Goal: Information Seeking & Learning: Compare options

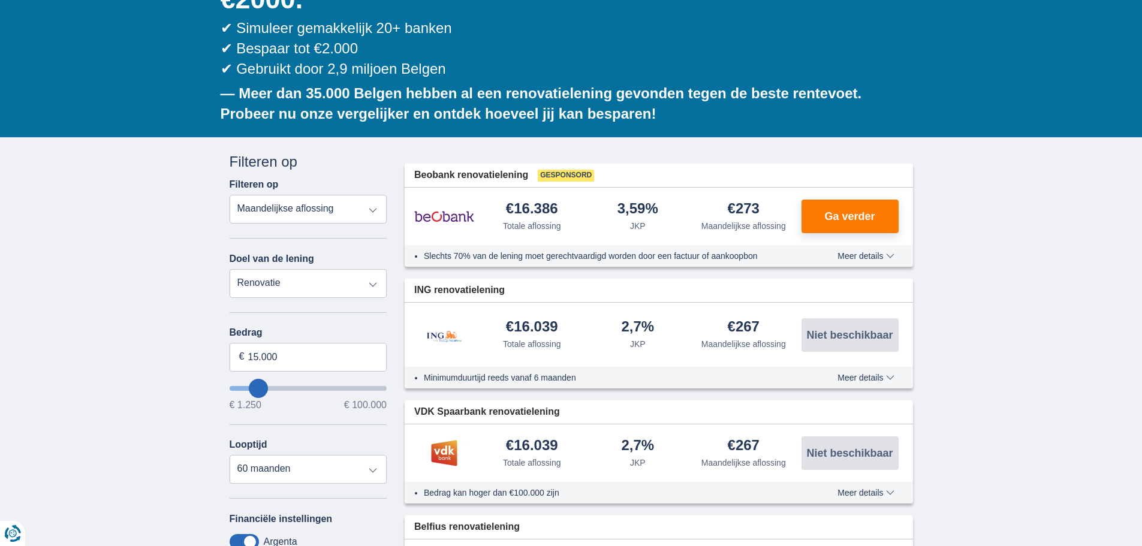
scroll to position [240, 0]
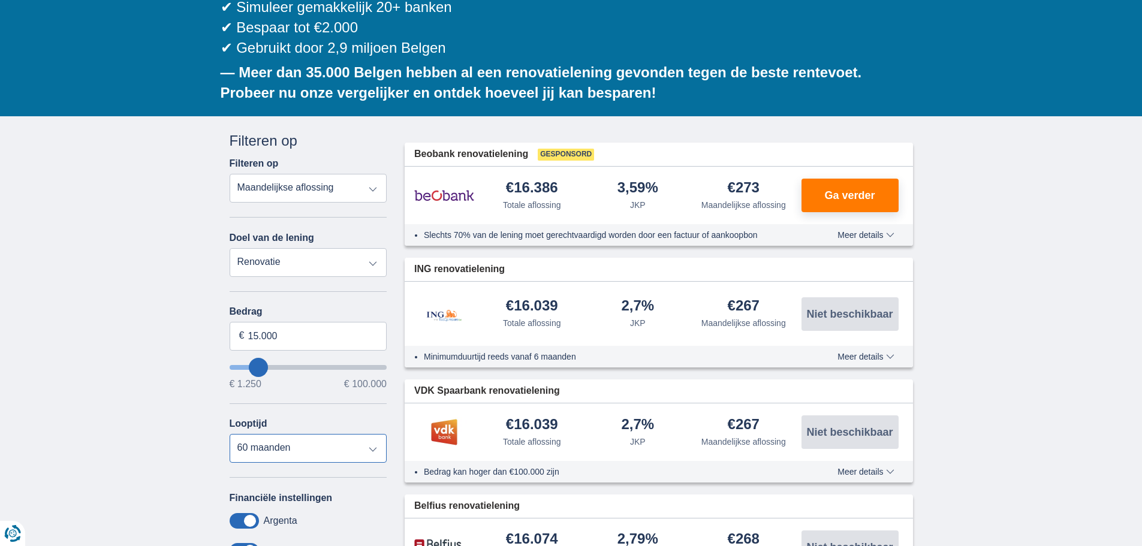
click at [287, 434] on select "12 maanden 18 maanden 24 maanden 30 maanden 36 maanden 42 maanden 48 maanden 60…" at bounding box center [309, 448] width 158 height 29
click at [286, 434] on select "12 maanden 18 maanden 24 maanden 30 maanden 36 maanden 42 maanden 48 maanden 60…" at bounding box center [309, 448] width 158 height 29
type input "18.250"
type input "19250"
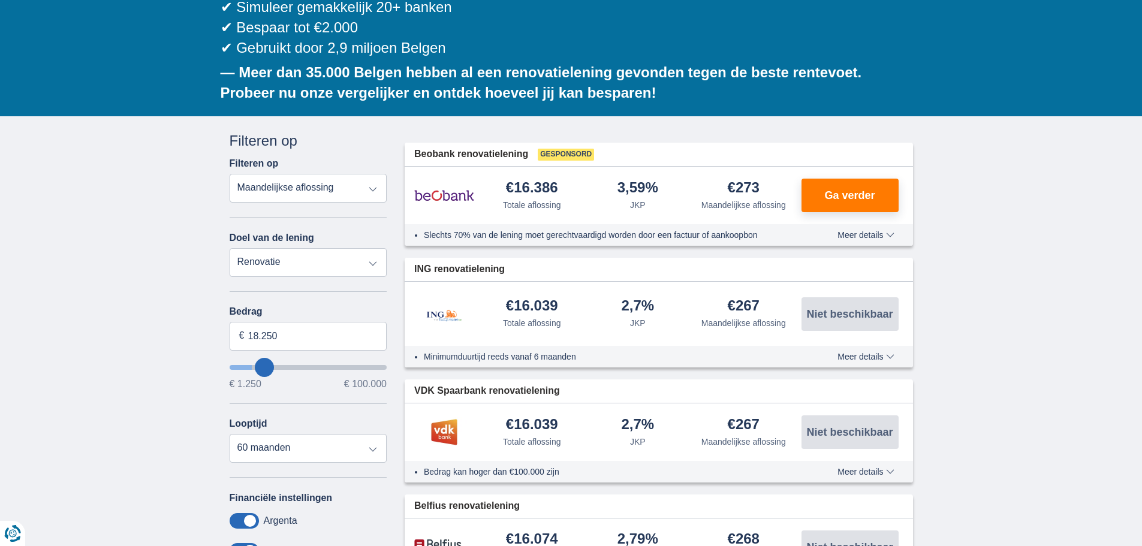
type input "19.250"
select select "84"
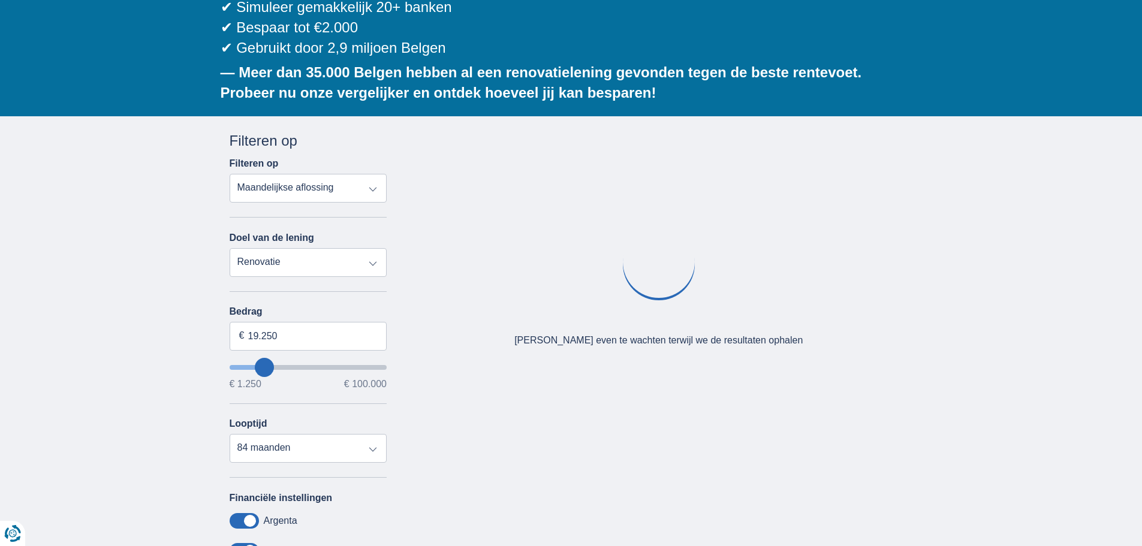
type input "15.250"
type input "15250"
type input "16.250"
type input "17250"
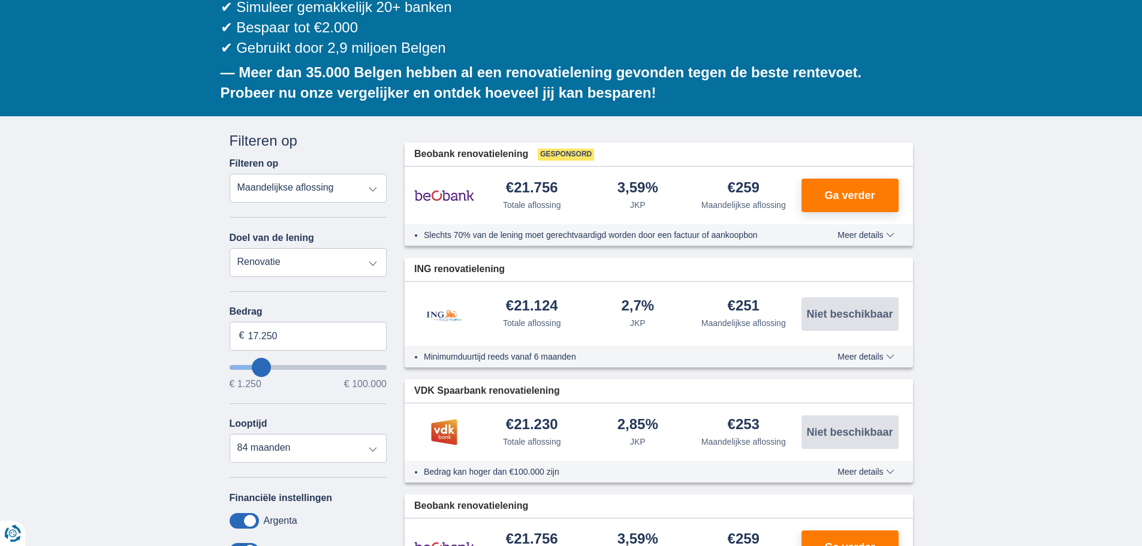
type input "39.250"
type input "39250"
select select "120"
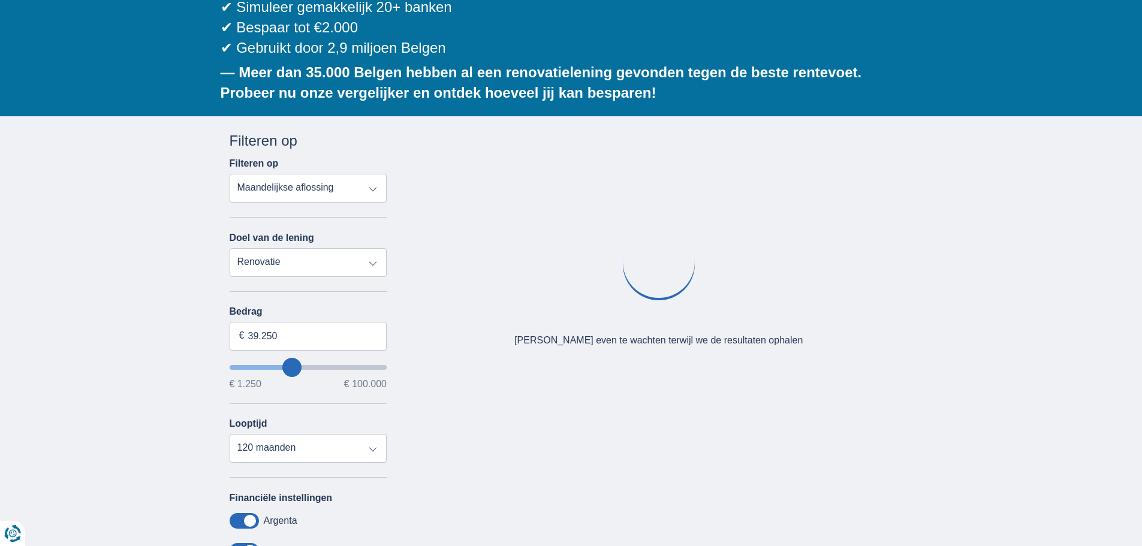
type input "39250"
click at [293, 365] on input "wantToBorrow" at bounding box center [309, 367] width 158 height 5
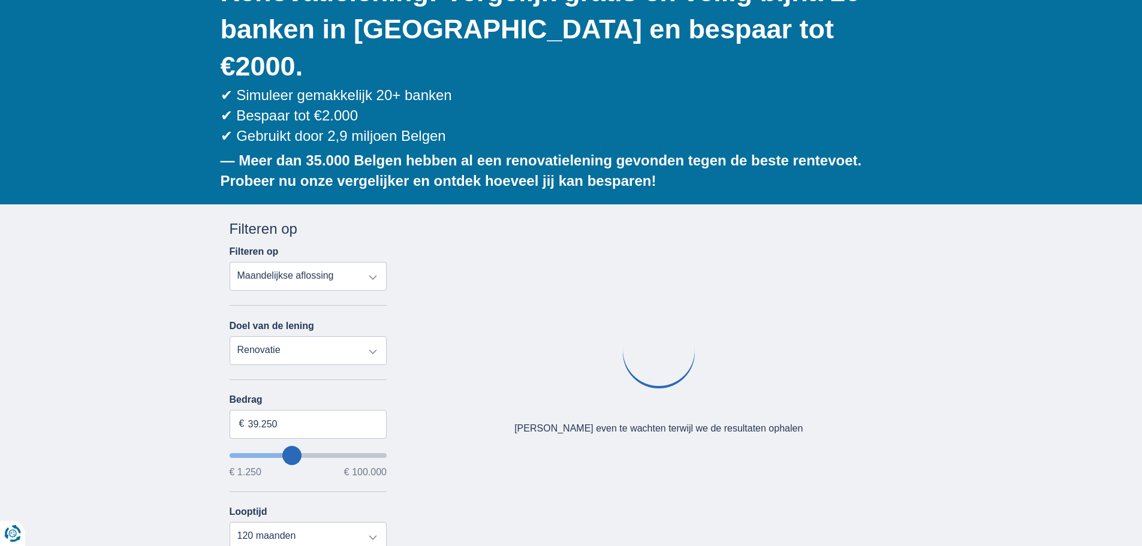
scroll to position [240, 0]
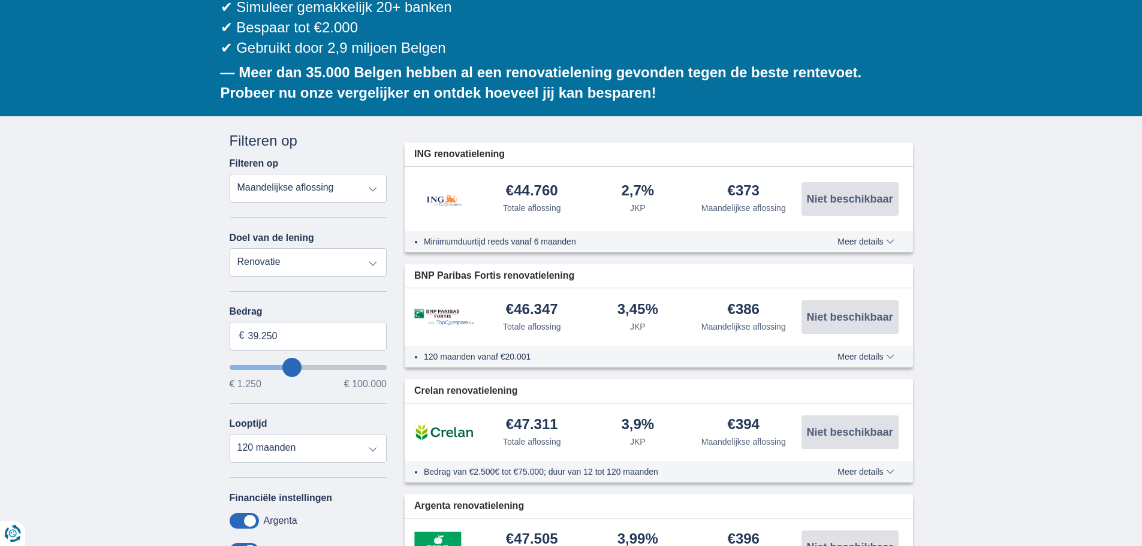
click at [860, 237] on span "Meer details" at bounding box center [865, 241] width 56 height 8
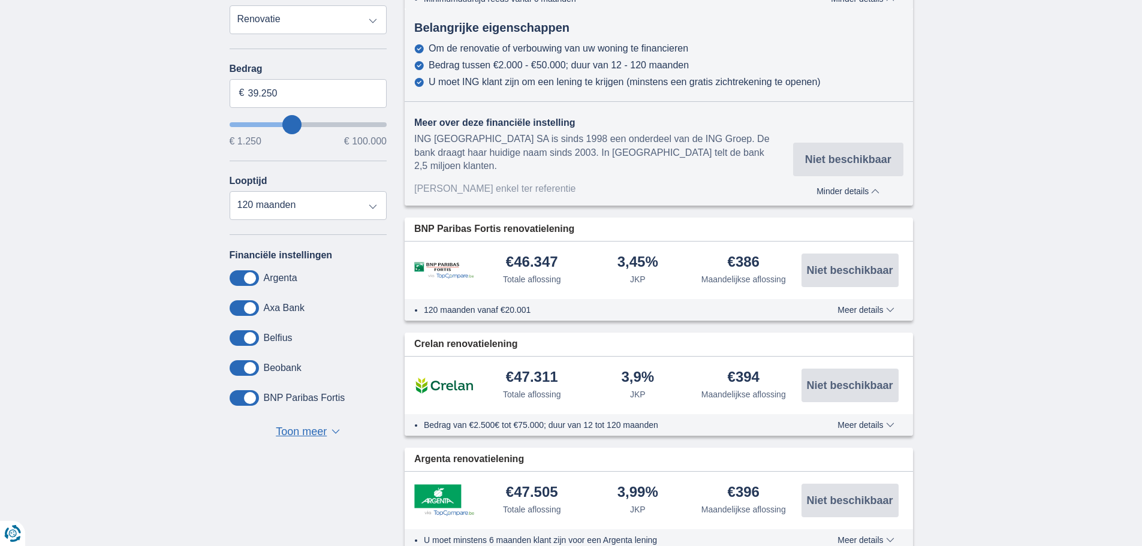
scroll to position [300, 0]
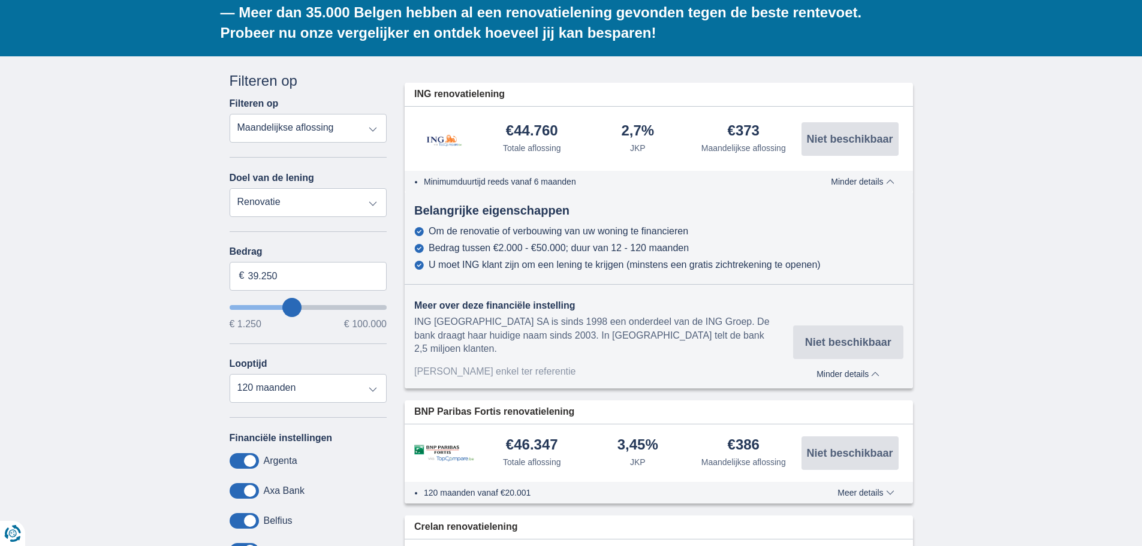
type input "37.250"
type input "35250"
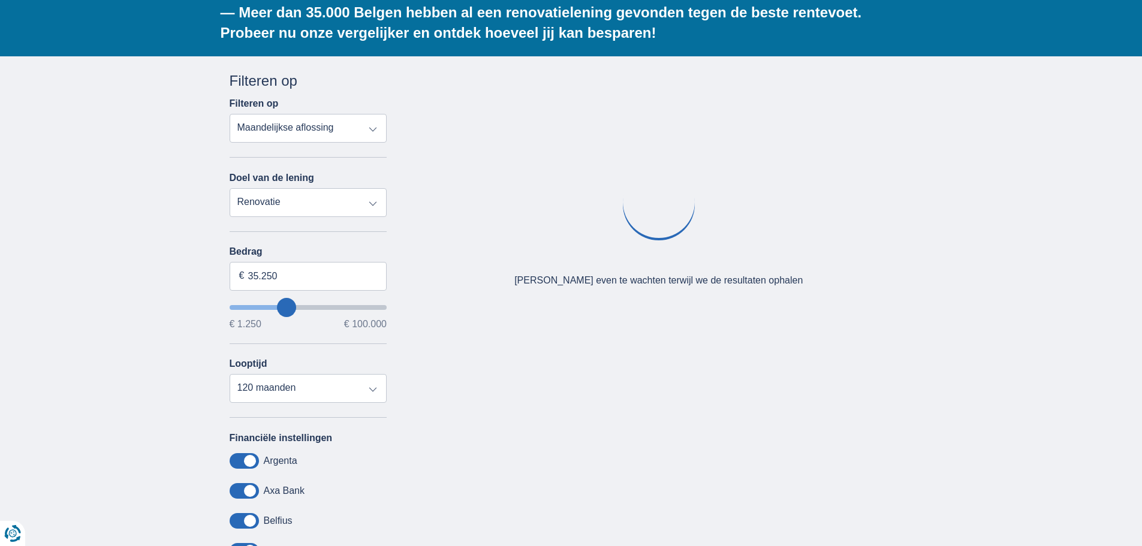
click at [282, 305] on input "wantToBorrow" at bounding box center [309, 307] width 158 height 5
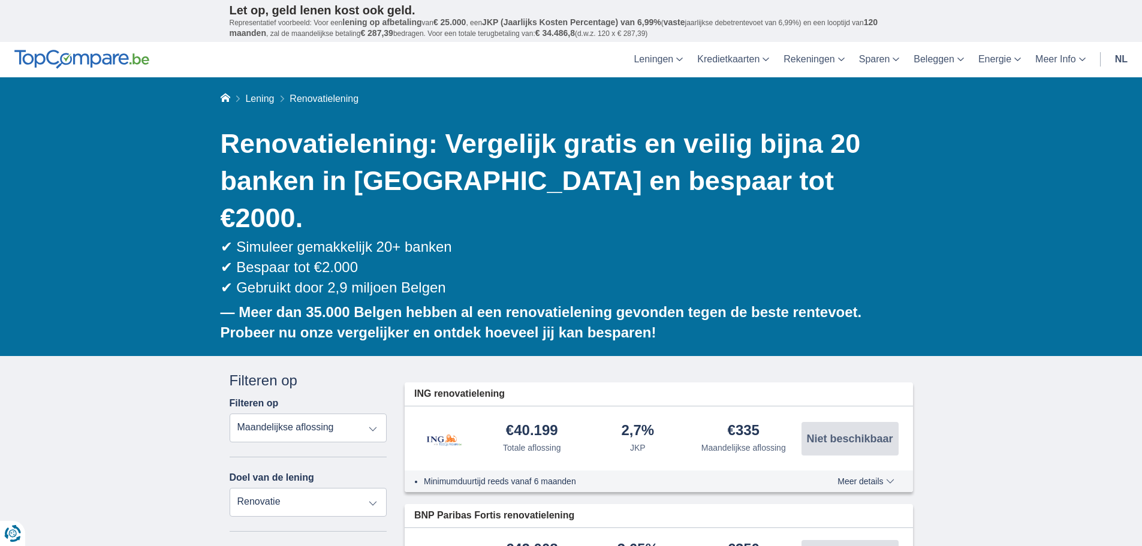
scroll to position [180, 0]
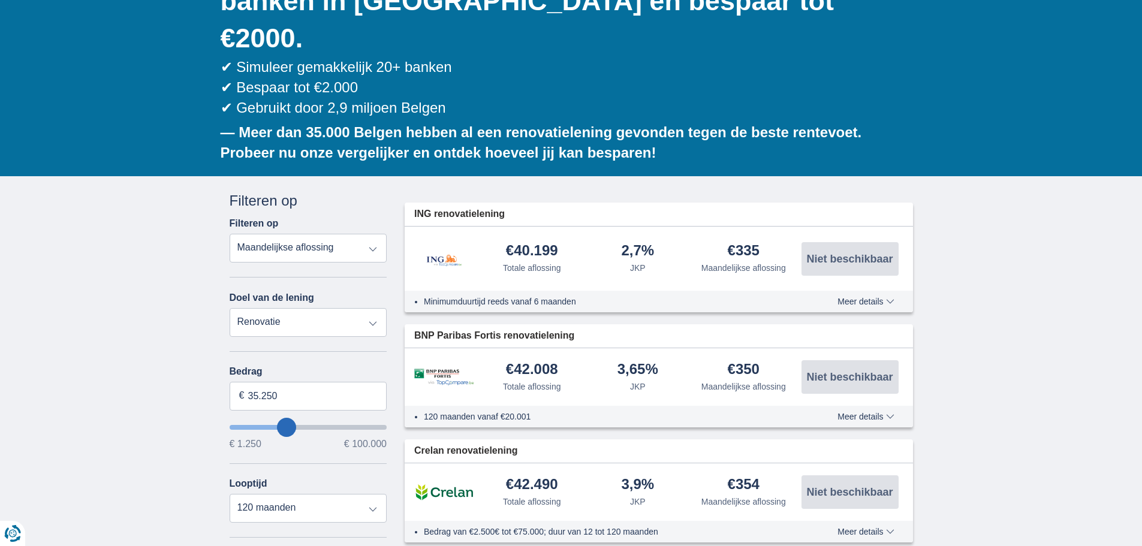
click at [856, 291] on div "Minimumduurtijd reeds vanaf 6 maanden Meer details Minder details" at bounding box center [659, 302] width 508 height 22
click at [860, 297] on span "Meer details" at bounding box center [865, 301] width 56 height 8
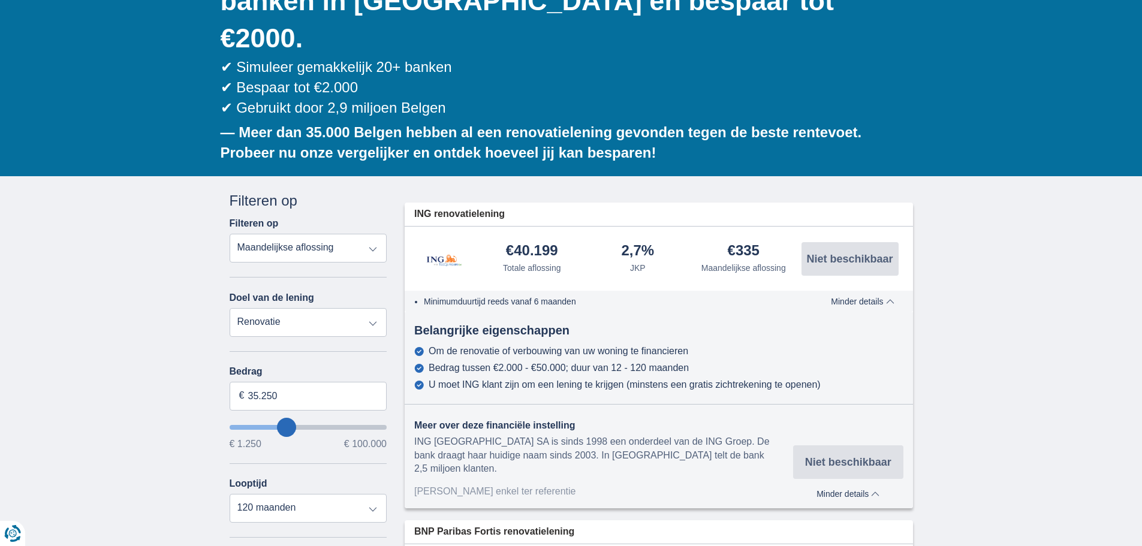
click at [852, 291] on div "Minimumduurtijd reeds vanaf 6 maanden Meer details Minder details" at bounding box center [659, 302] width 508 height 22
click at [881, 297] on span "Minder details" at bounding box center [862, 301] width 63 height 8
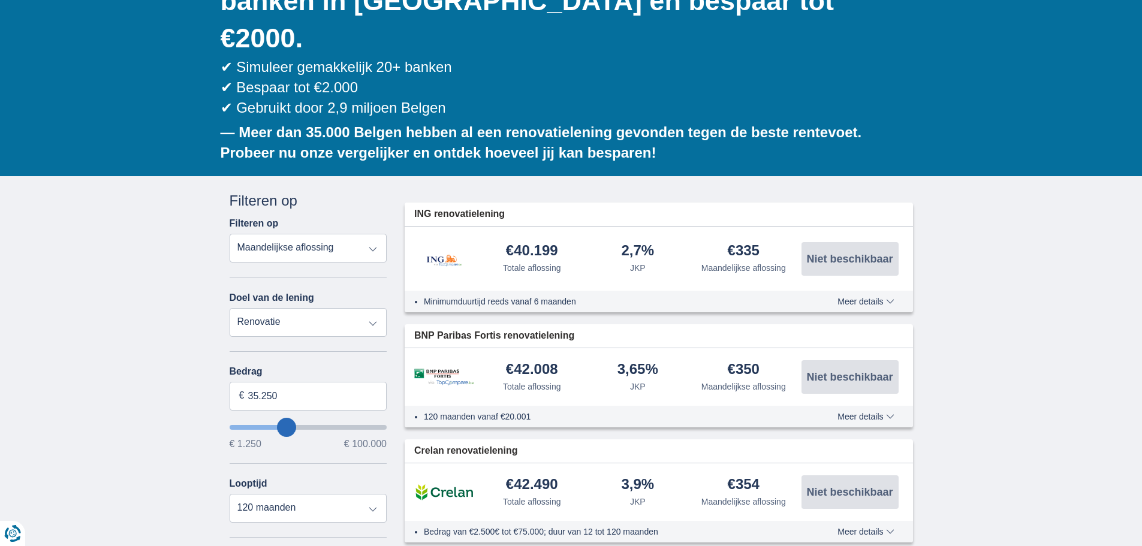
type input "34.250"
type input "34250"
type input "33.250"
type input "32250"
type input "34.250"
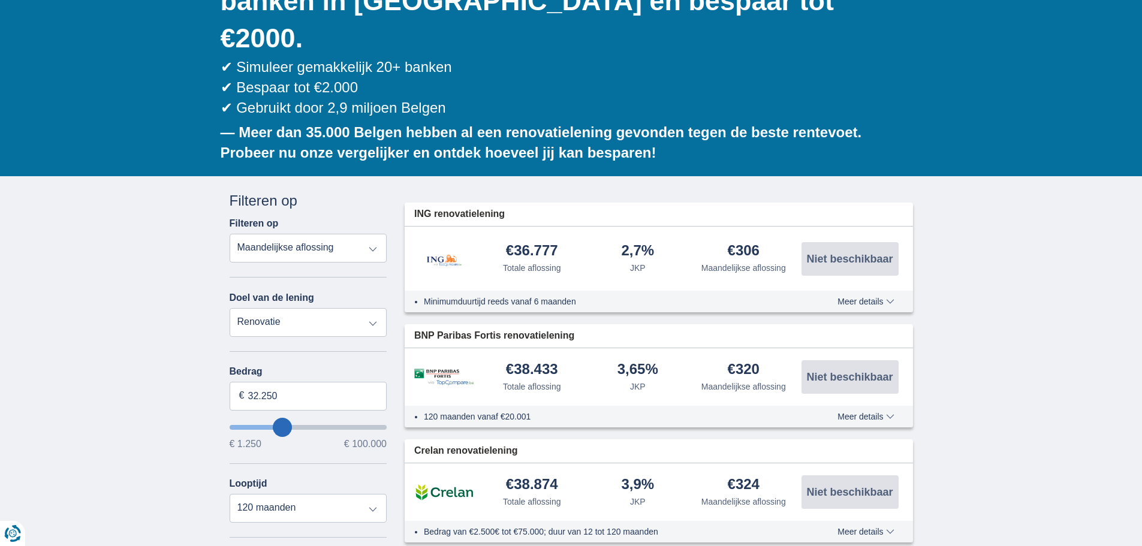
type input "34250"
type input "35.250"
type input "35250"
click at [294, 425] on input "wantToBorrow" at bounding box center [309, 427] width 158 height 5
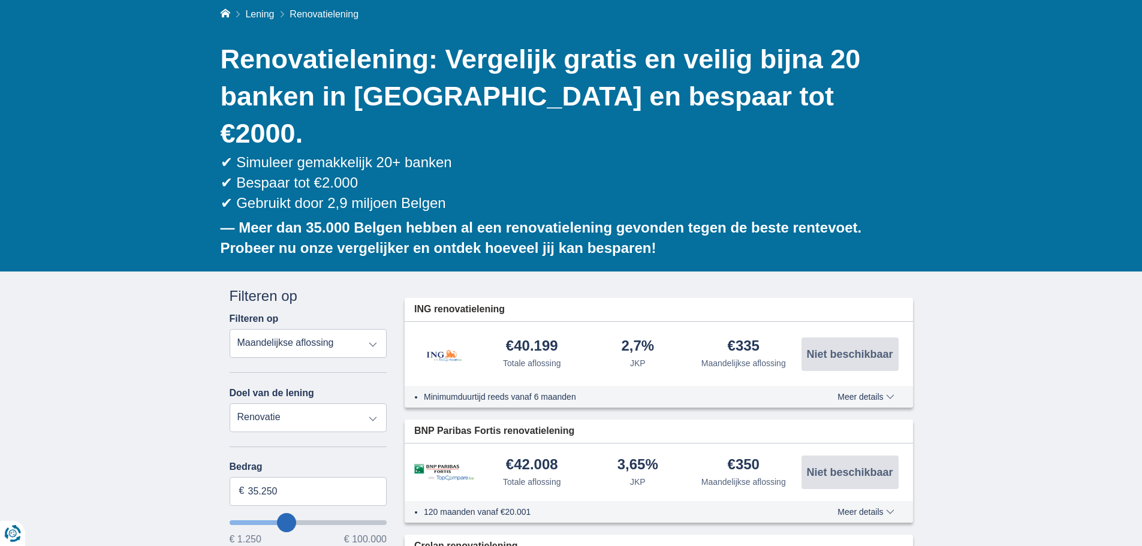
scroll to position [240, 0]
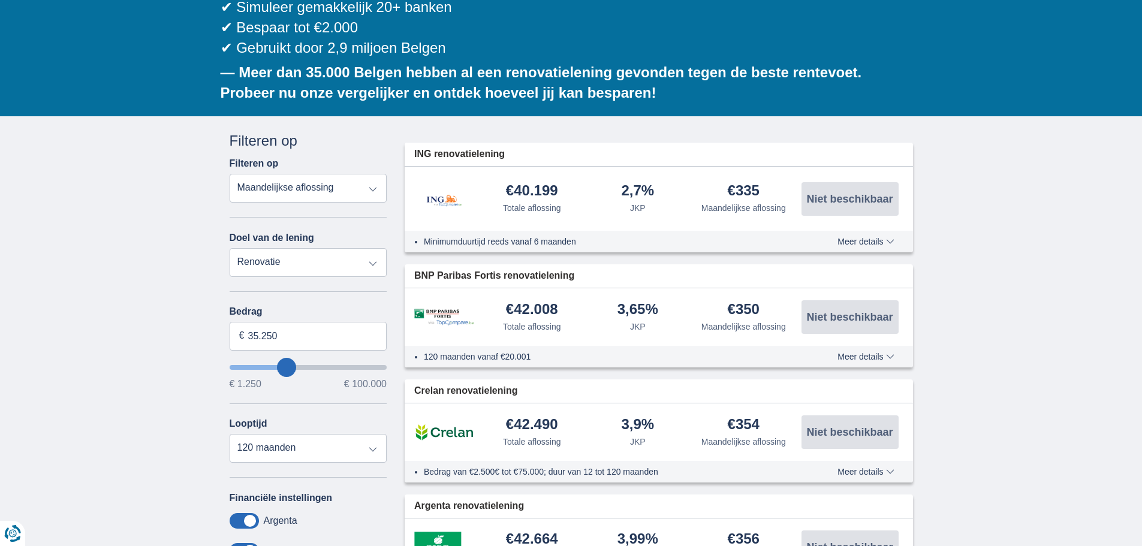
type input "37.250"
type input "38250"
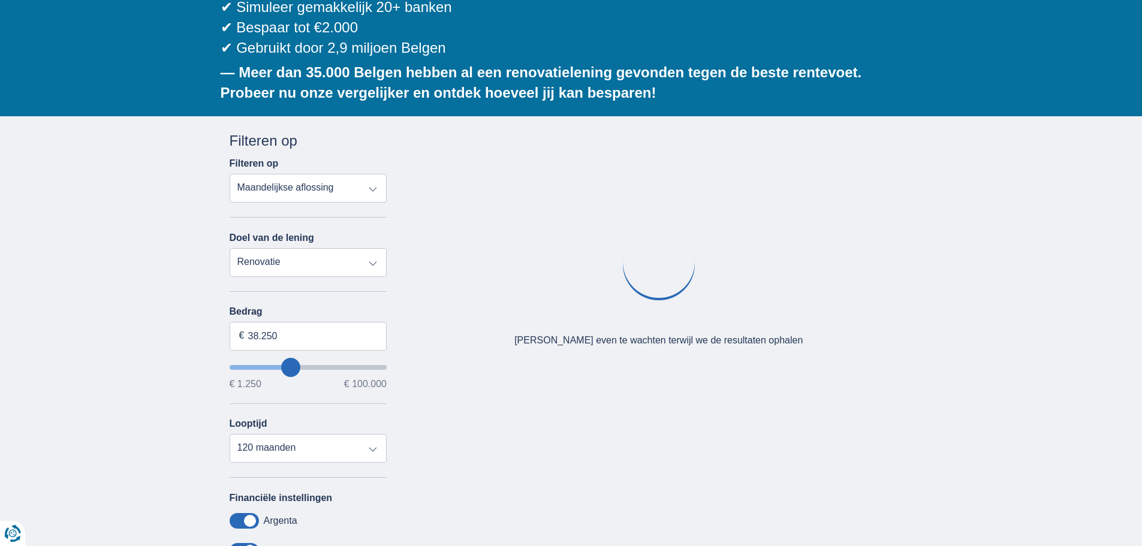
type input "44.250"
type input "44250"
type input "45.250"
type input "46250"
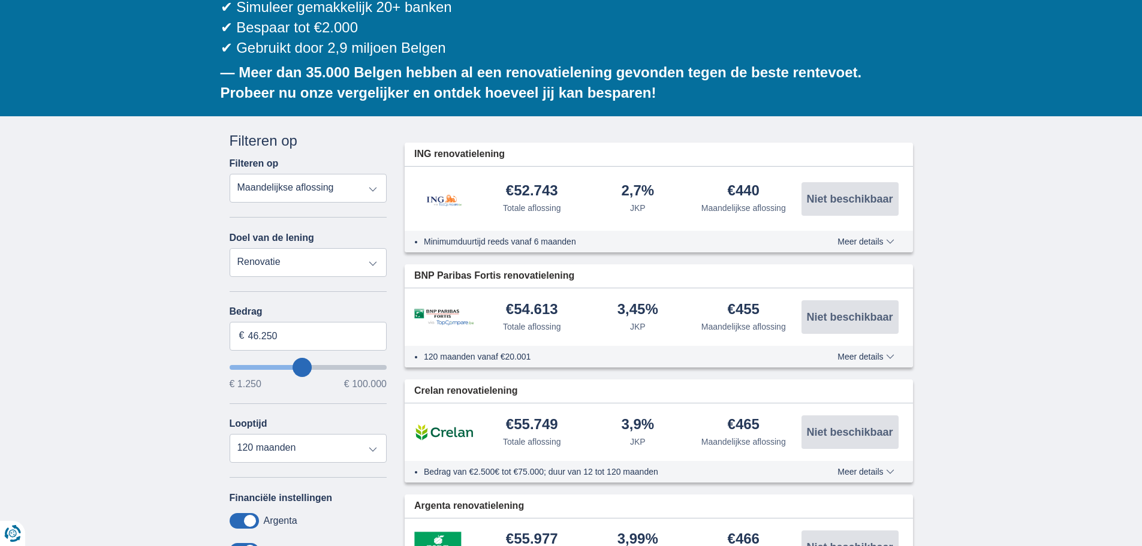
type input "38.250"
type input "38250"
click at [291, 365] on input "wantToBorrow" at bounding box center [309, 367] width 158 height 5
